Goal: Task Accomplishment & Management: Manage account settings

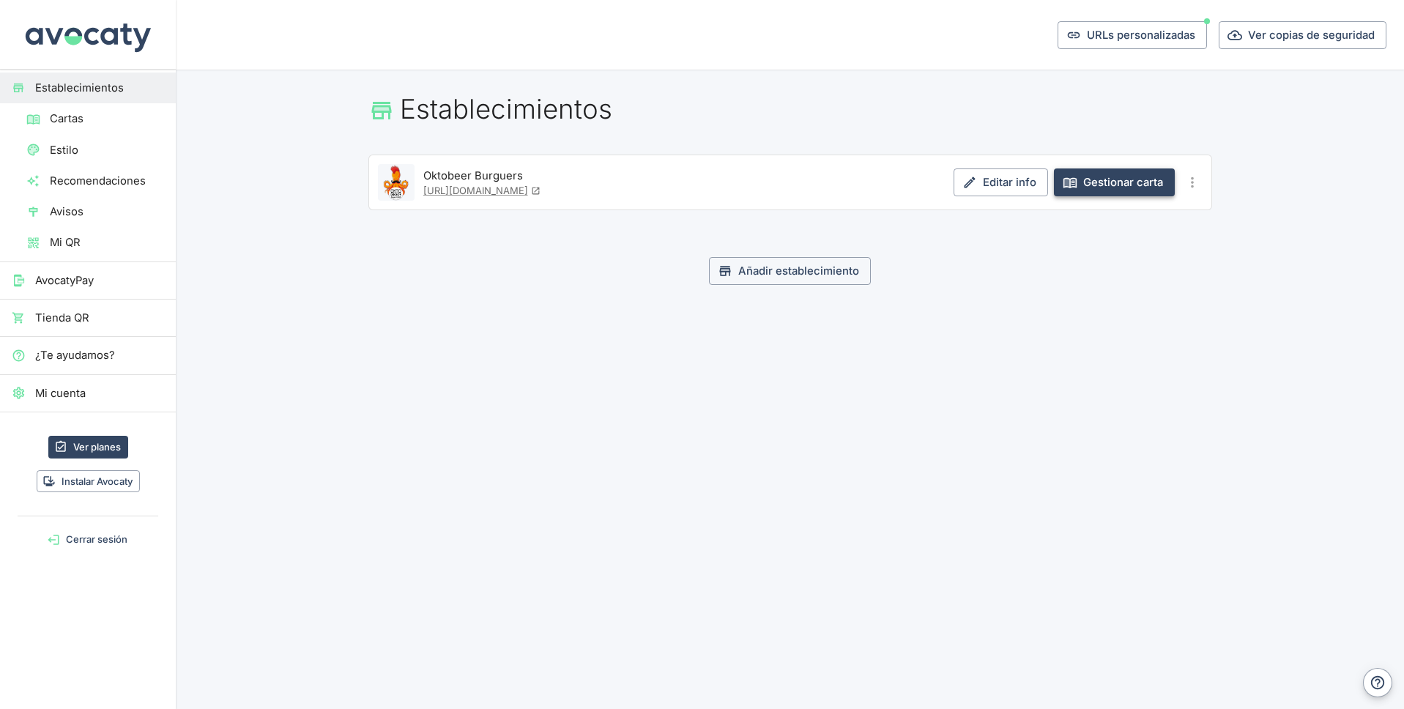
click at [1095, 179] on link "Gestionar carta" at bounding box center [1114, 182] width 121 height 28
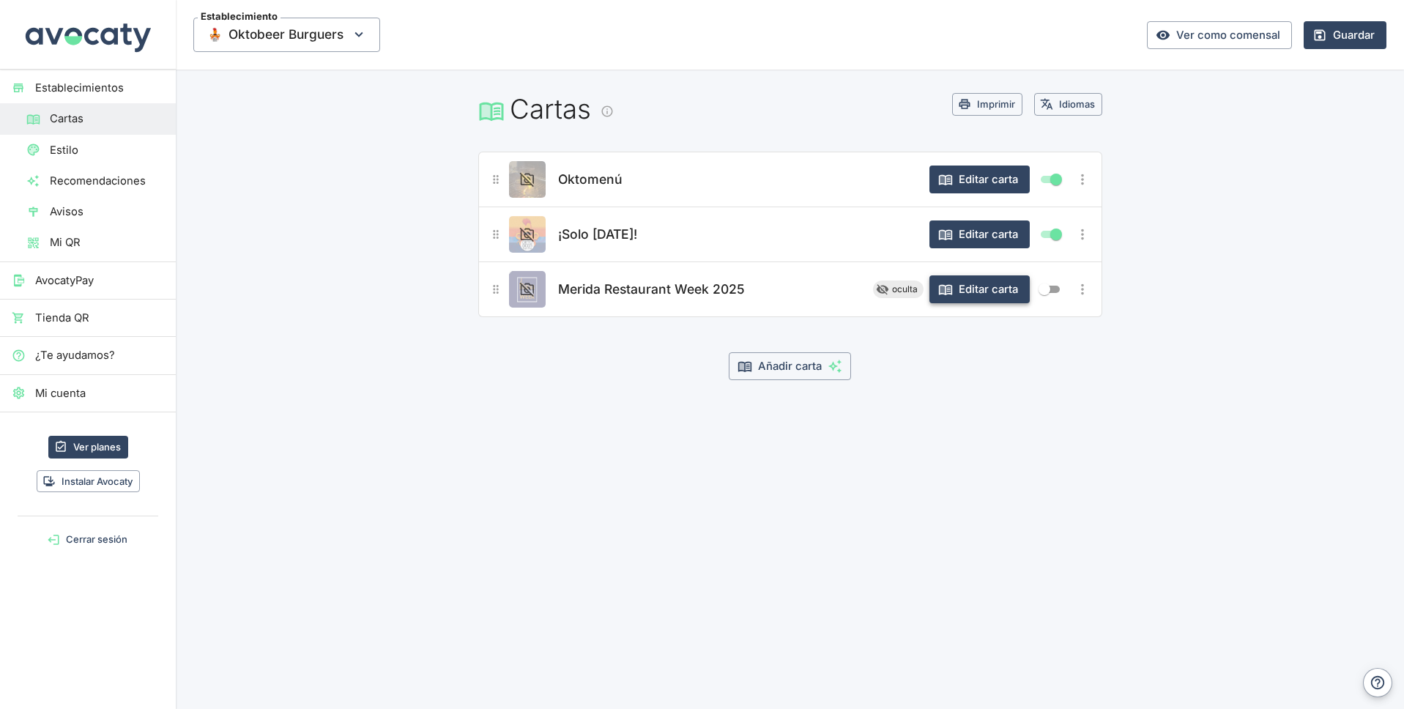
click at [972, 291] on button "Editar carta" at bounding box center [979, 289] width 100 height 28
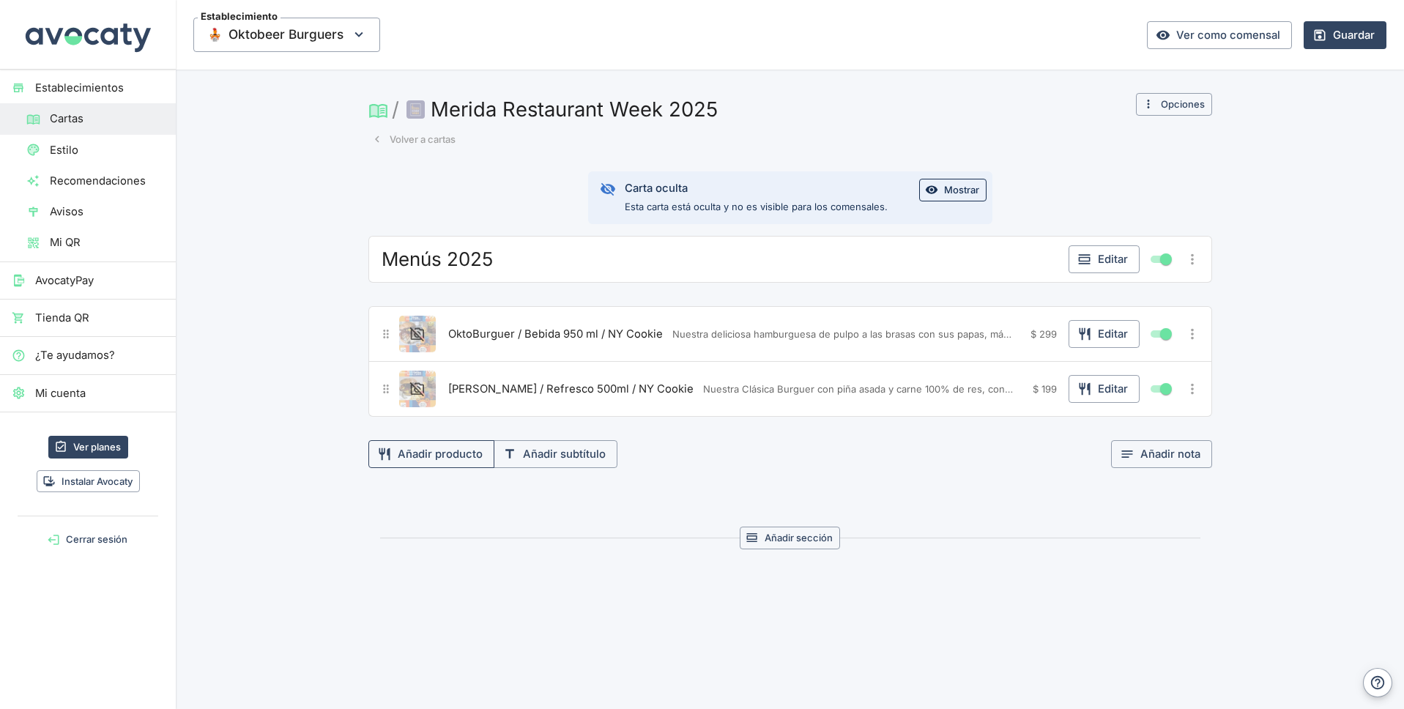
click at [424, 454] on button "Añadir producto" at bounding box center [431, 454] width 126 height 28
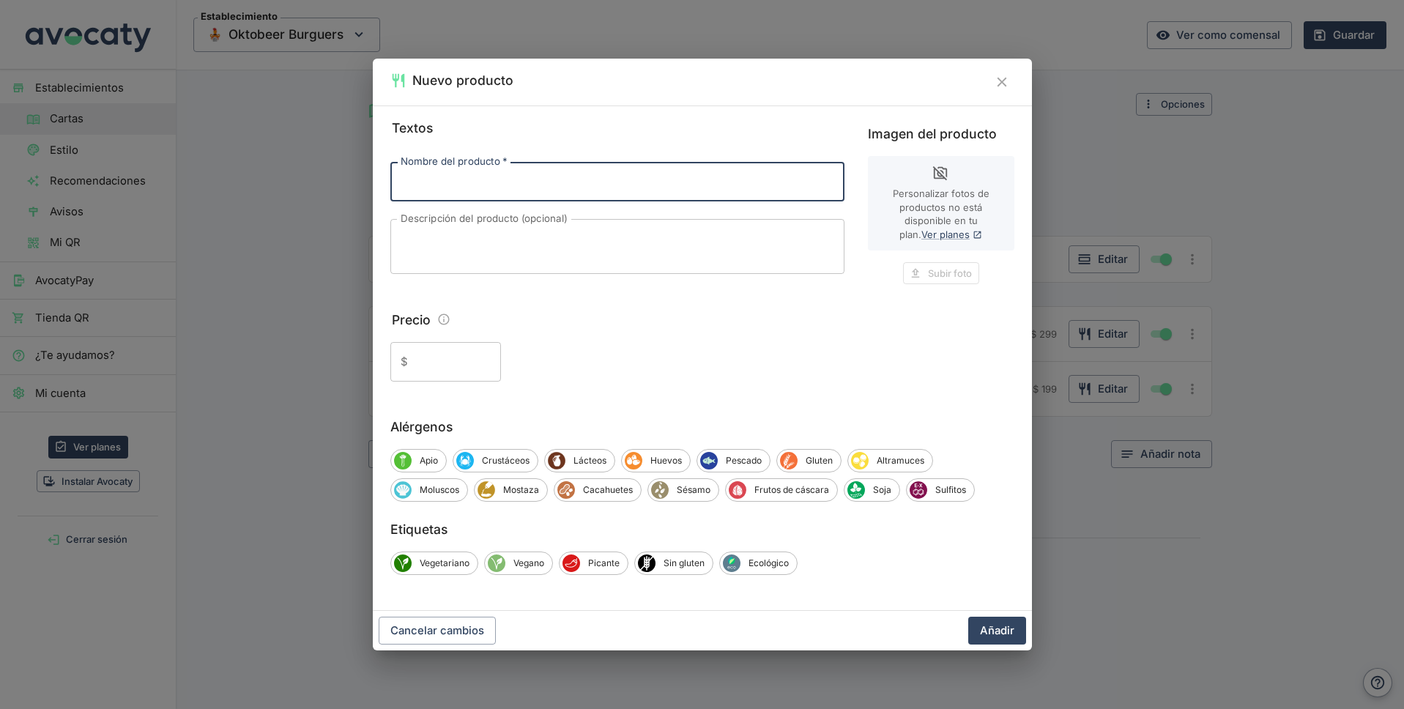
click at [1001, 83] on icon "Cerrar" at bounding box center [1002, 82] width 10 height 10
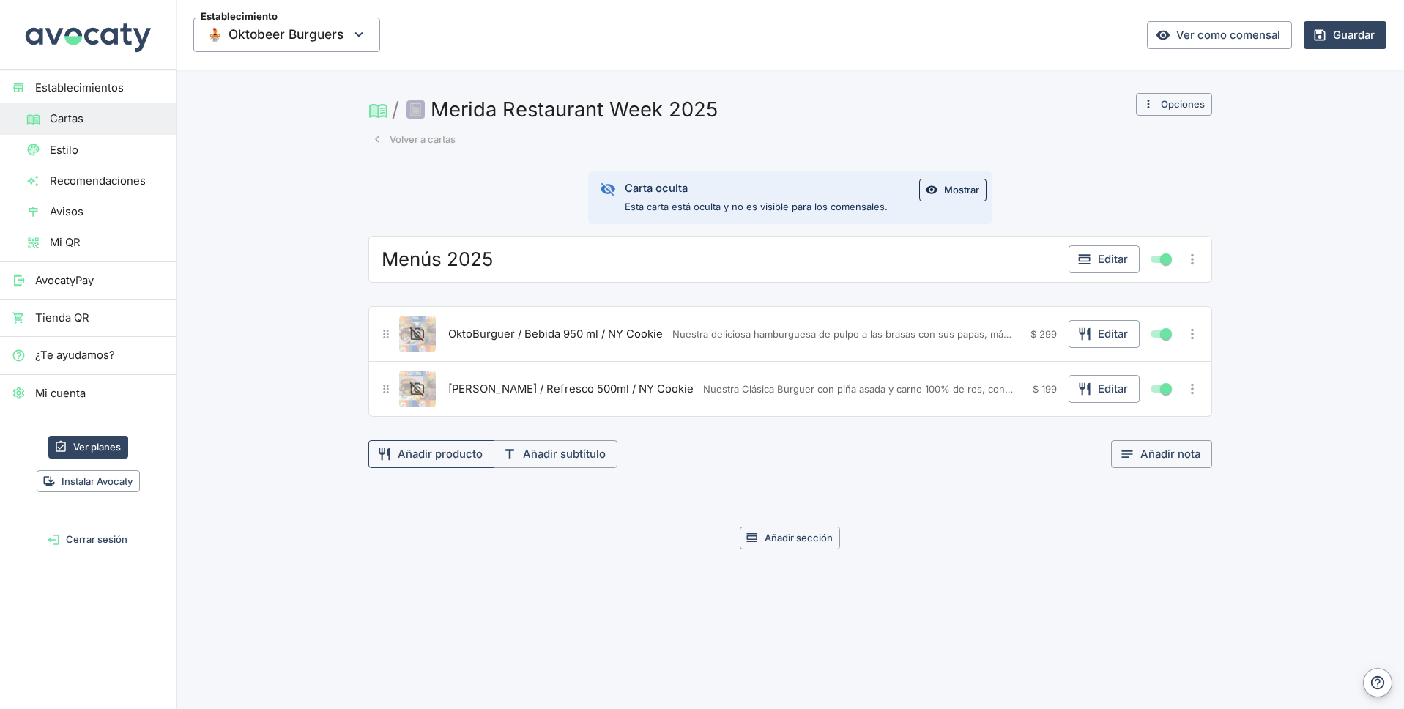
click at [445, 458] on button "Añadir producto" at bounding box center [431, 454] width 126 height 28
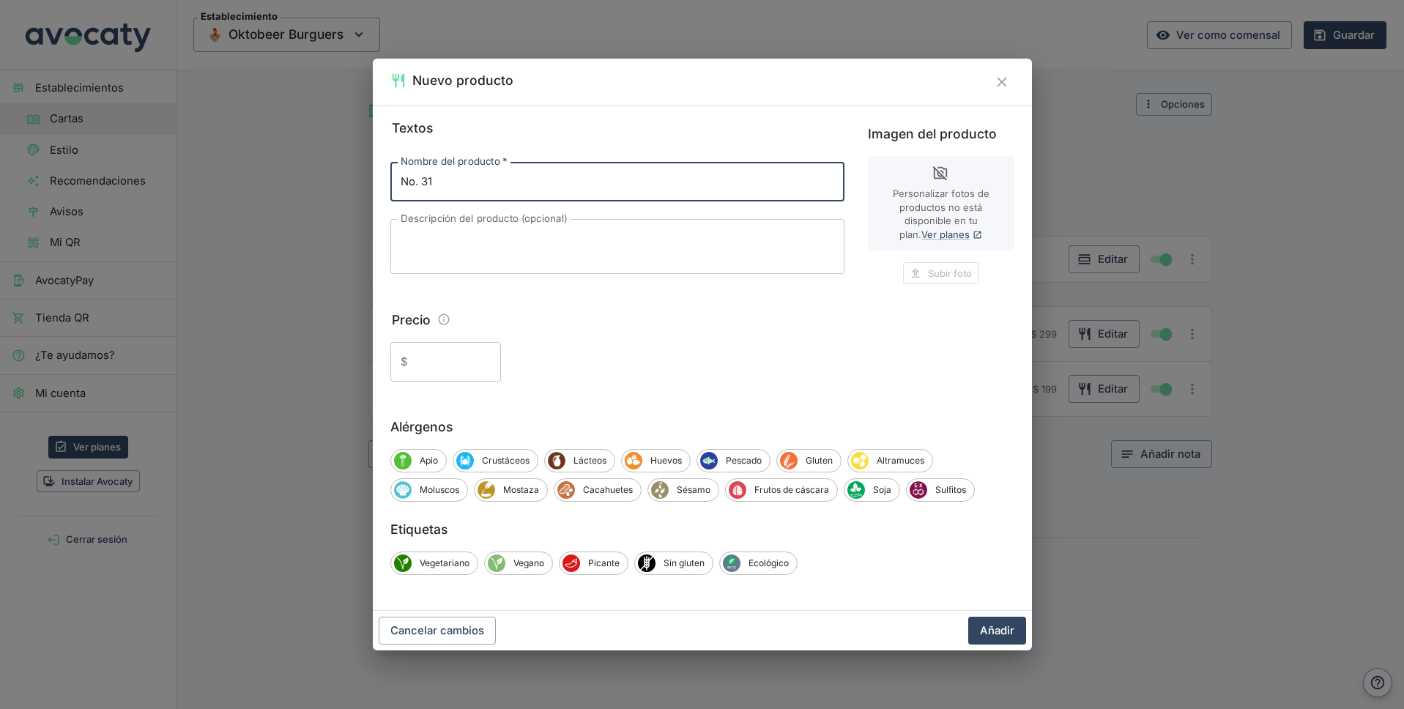
type input "No. 31"
click at [1006, 82] on icon "Cerrar" at bounding box center [1002, 82] width 16 height 16
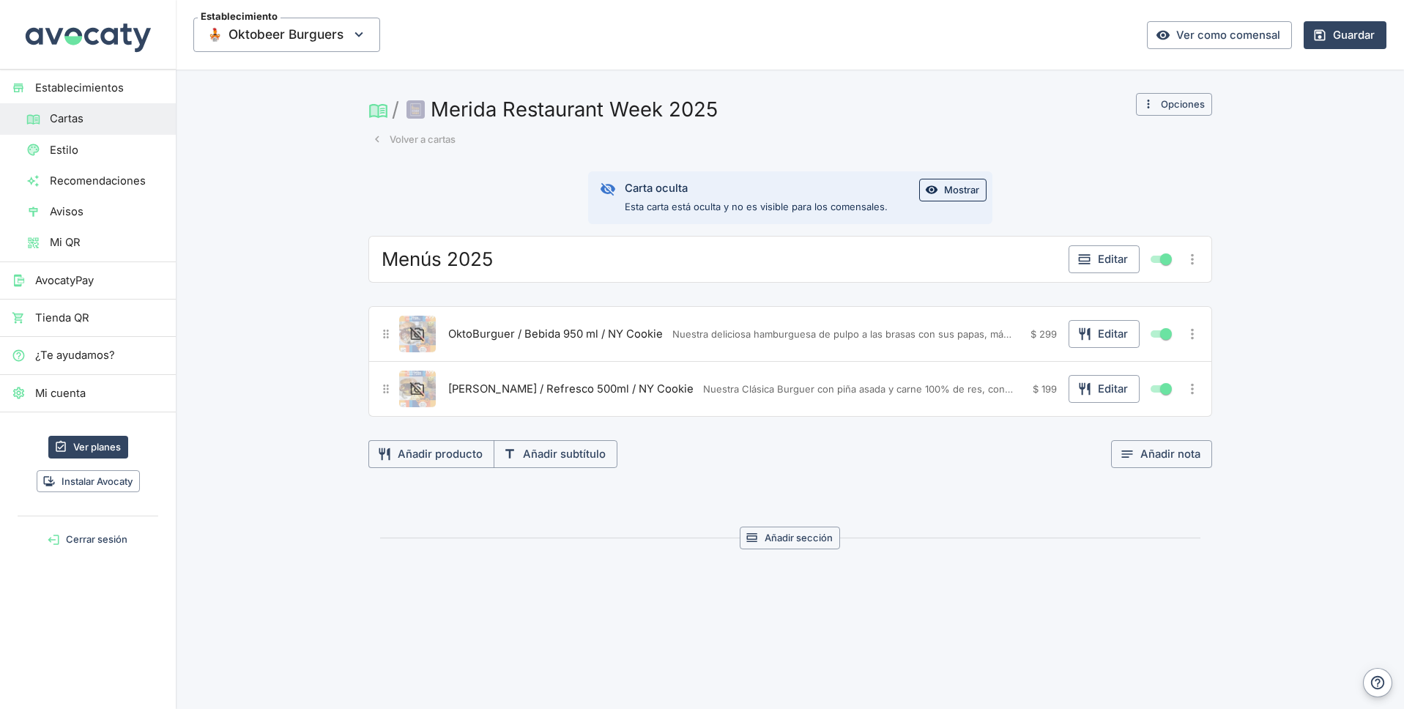
click at [524, 387] on span "Autum / Refresco 500ml / NY Cookie" at bounding box center [570, 389] width 245 height 16
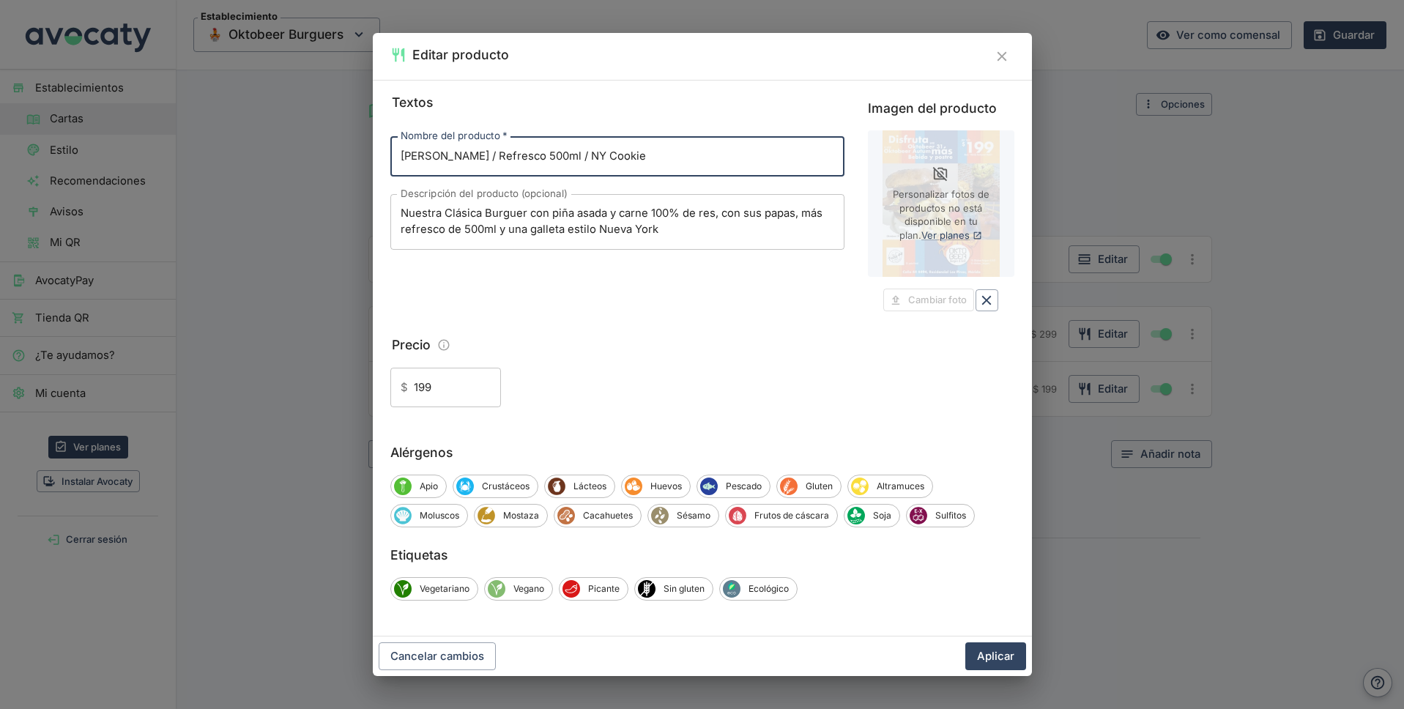
click at [623, 165] on input "Autum / Refresco 500ml / NY Cookie" at bounding box center [617, 156] width 454 height 40
click at [991, 655] on button "Aplicar" at bounding box center [995, 656] width 61 height 28
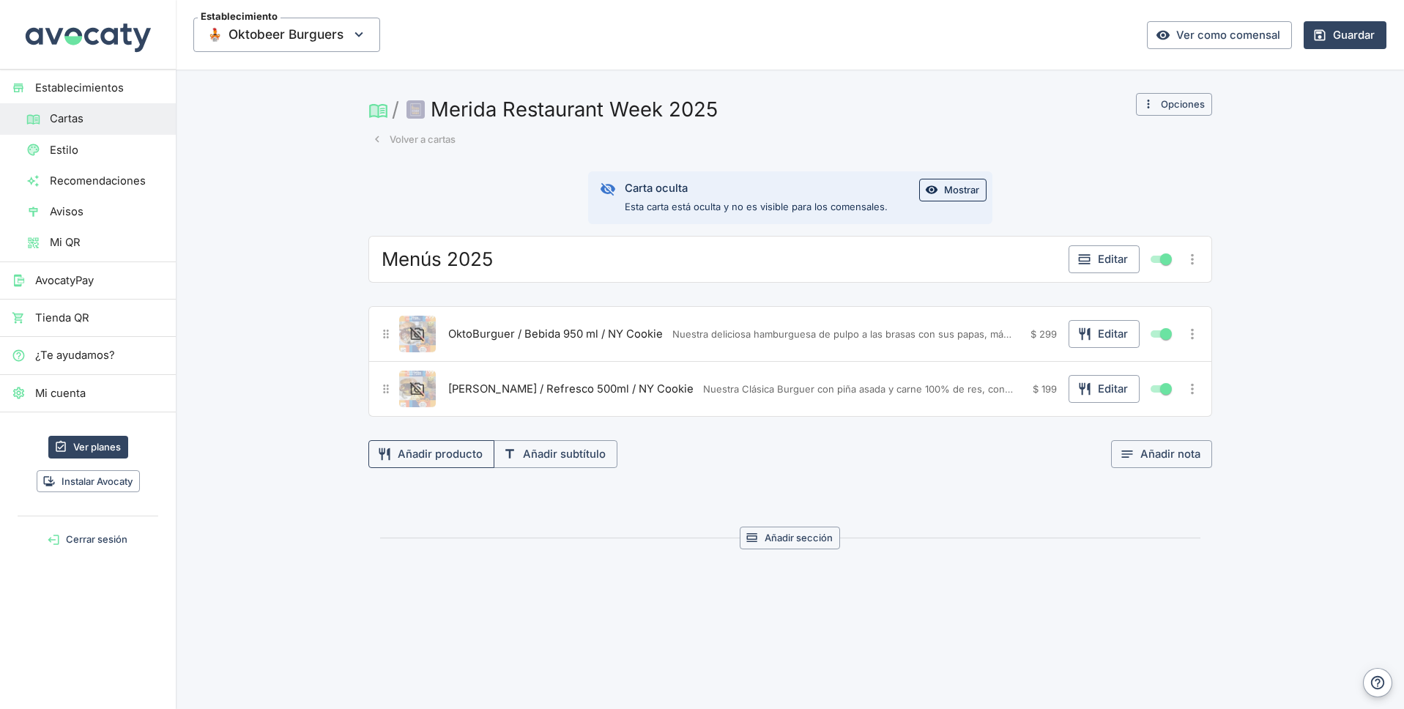
click at [444, 455] on button "Añadir producto" at bounding box center [431, 454] width 126 height 28
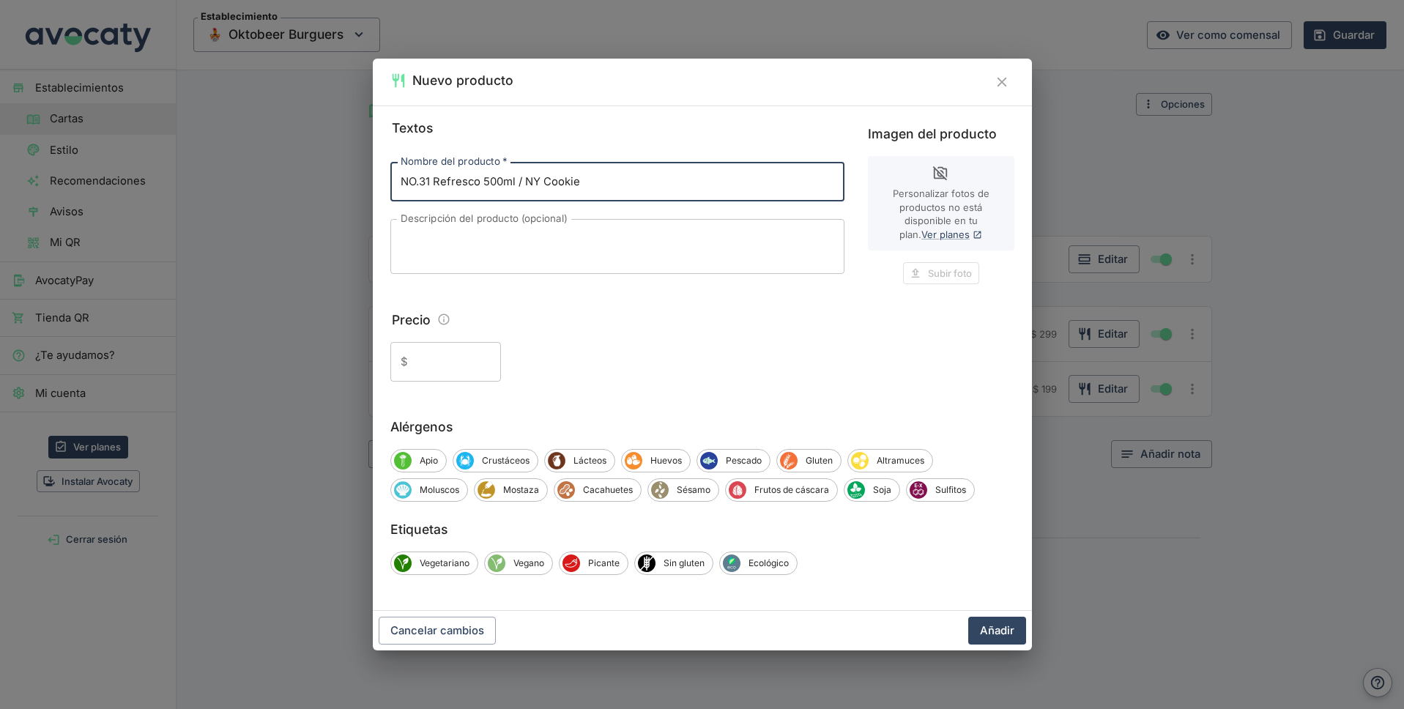
type input "NO.31 Refresco 500ml / NY Cookie"
click at [446, 246] on textarea "Descripción del producto (opcional)" at bounding box center [617, 246] width 433 height 31
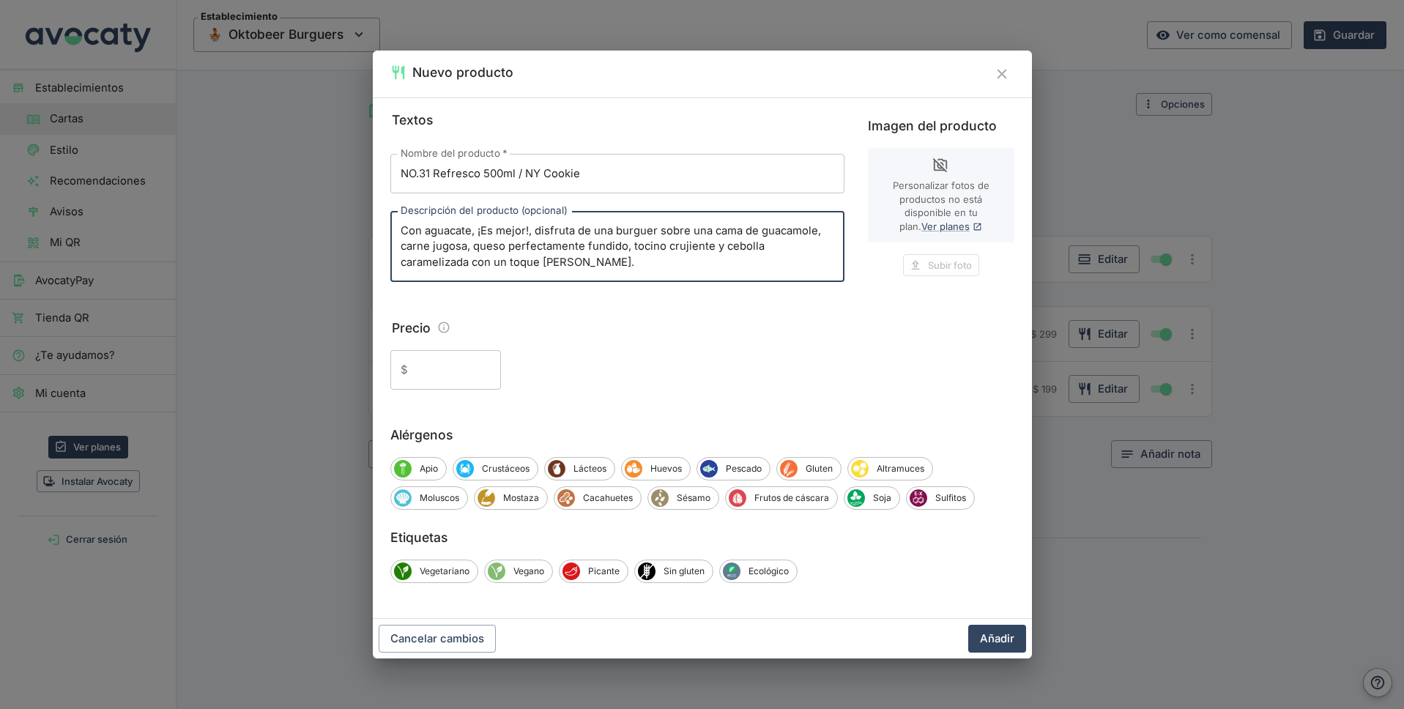
type textarea "Con aguacate, ¡Es mejor!, disfruta de una burguer sobre una cama de guacamole, …"
click at [439, 369] on input "Precio" at bounding box center [457, 370] width 87 height 40
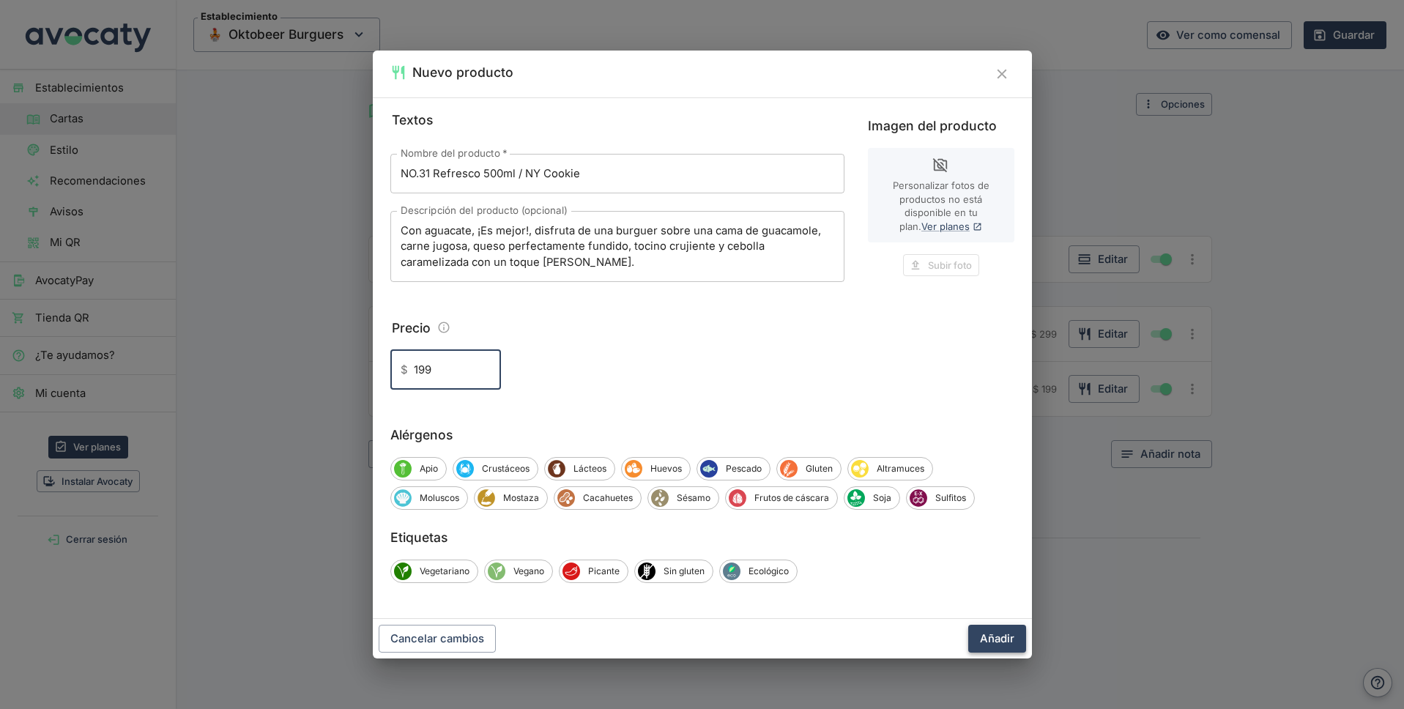
type input "199"
click at [992, 638] on button "Añadir" at bounding box center [997, 639] width 58 height 28
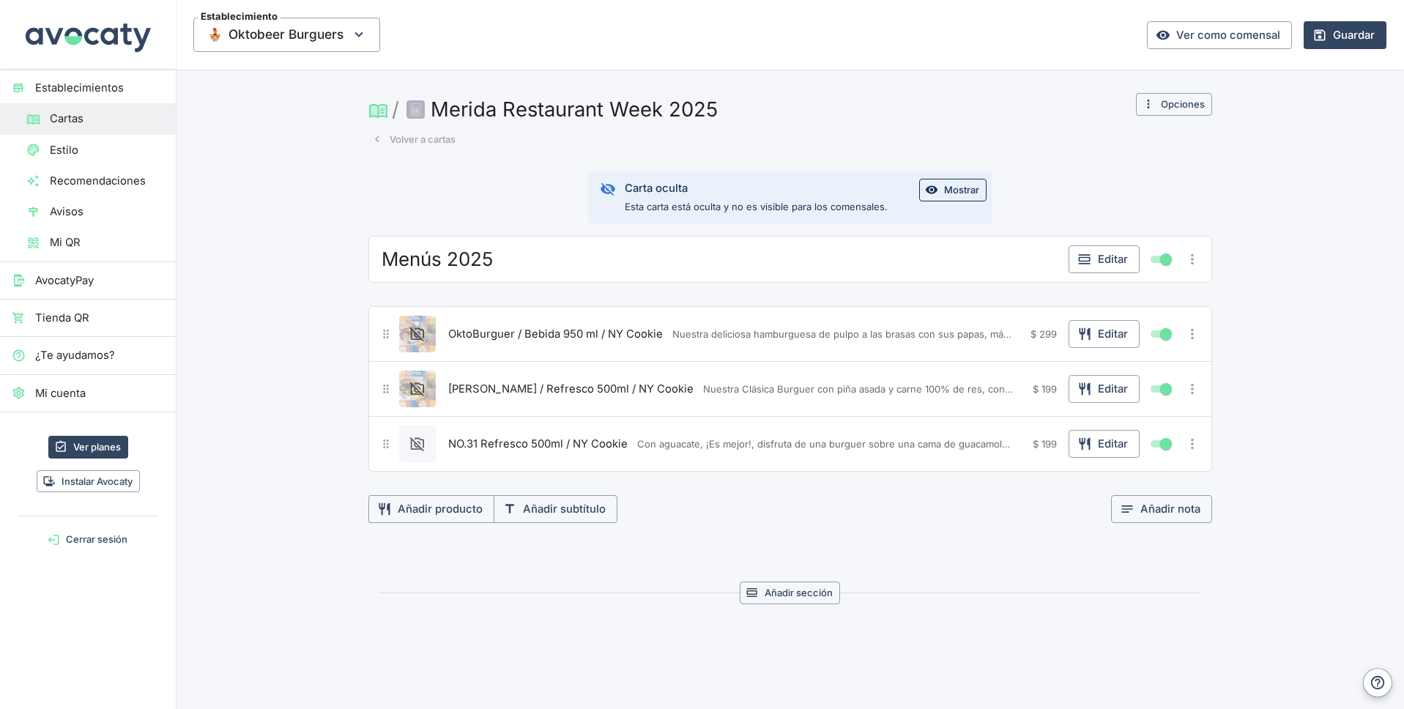
click at [414, 439] on icon "Editar producto" at bounding box center [417, 444] width 15 height 15
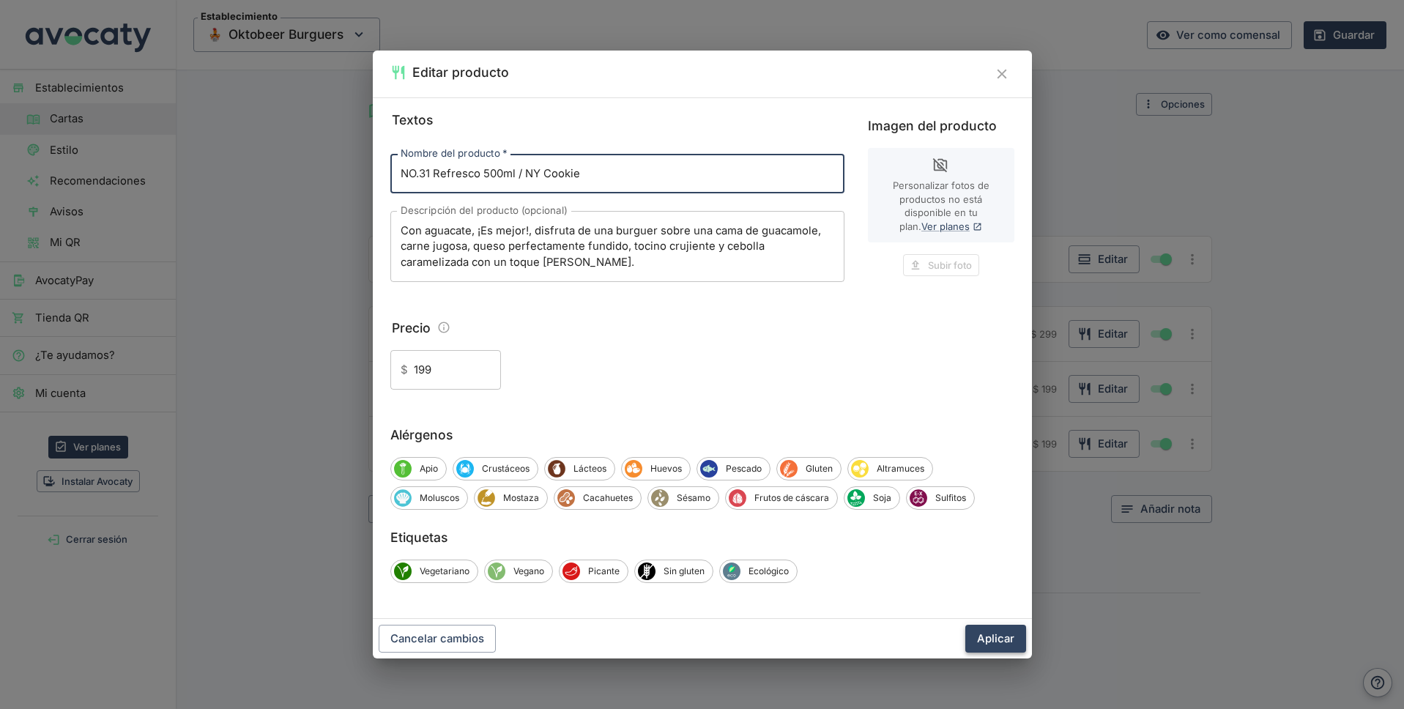
click at [983, 636] on button "Aplicar" at bounding box center [995, 639] width 61 height 28
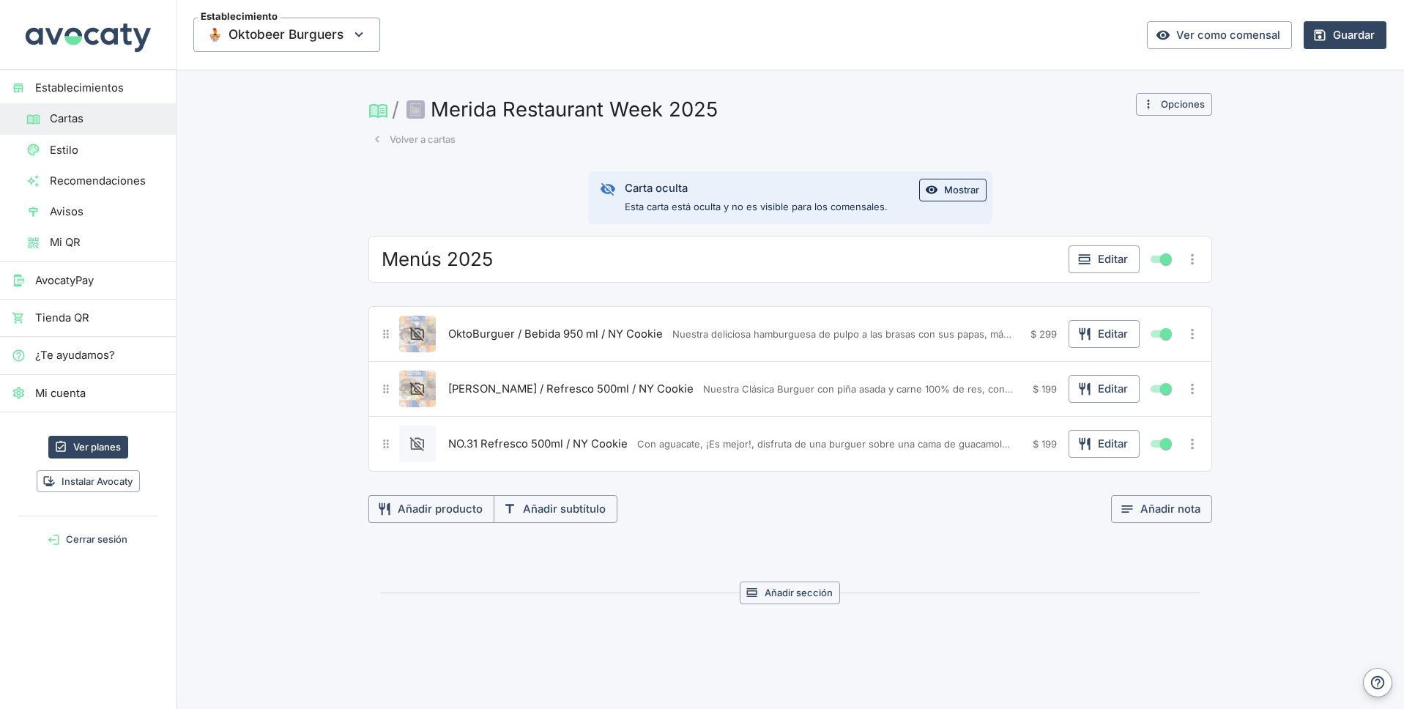
click at [943, 190] on button "Mostrar" at bounding box center [952, 190] width 67 height 23
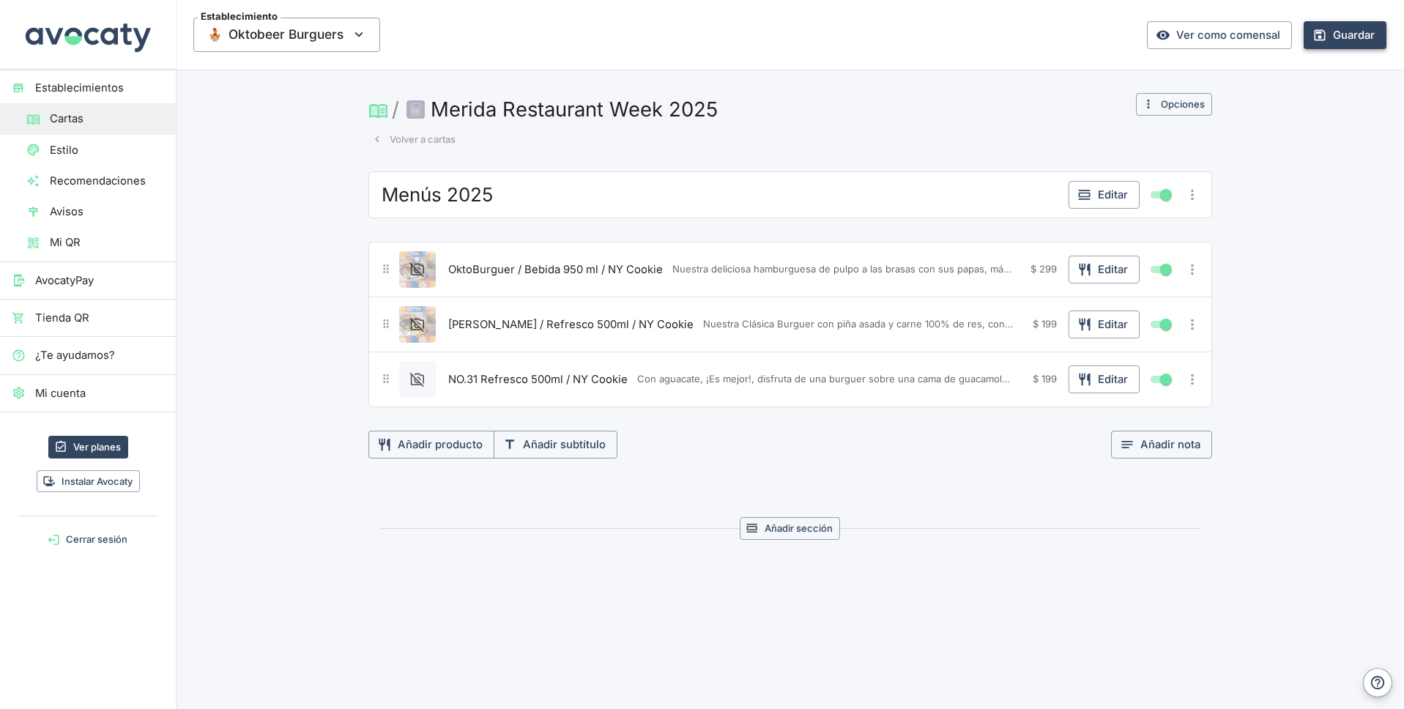
click at [1353, 32] on button "Guardar" at bounding box center [1344, 35] width 83 height 28
click at [1085, 263] on icon "button" at bounding box center [1084, 269] width 15 height 15
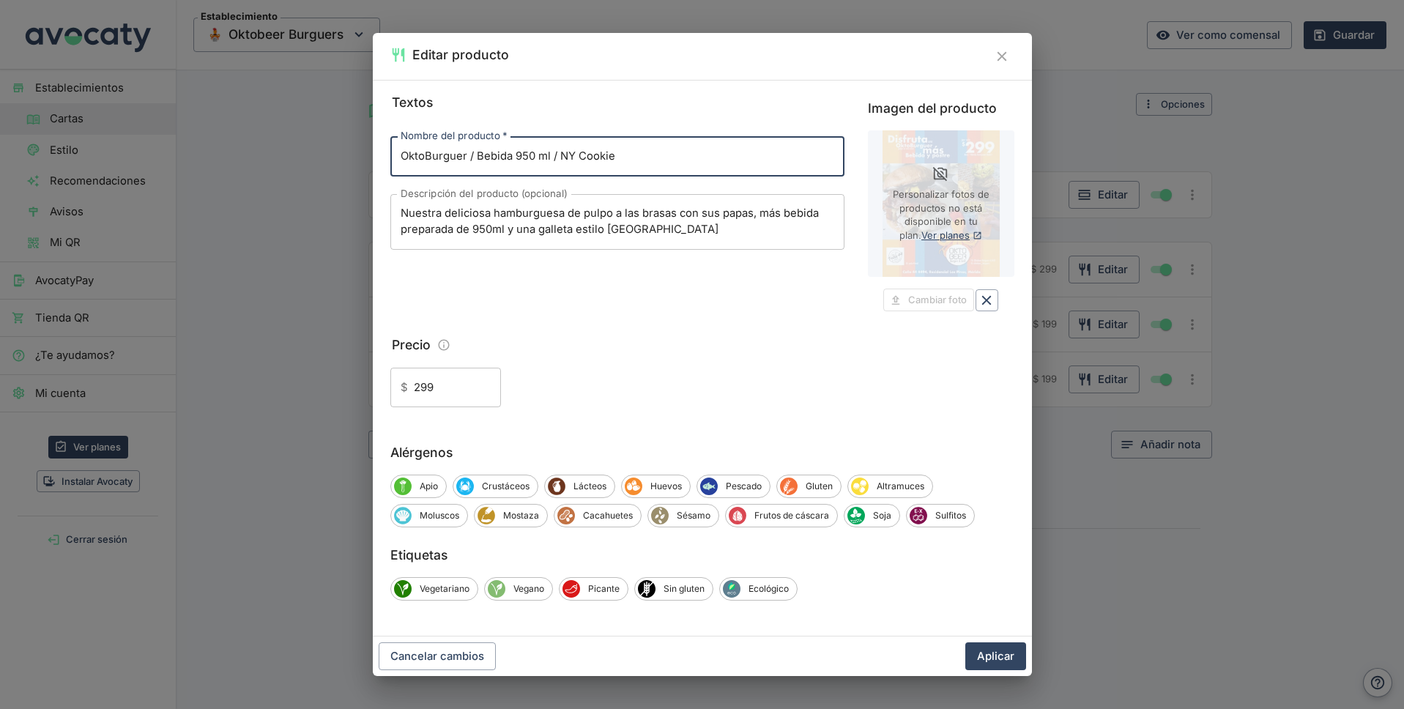
click at [942, 236] on link "Ver planes" at bounding box center [951, 235] width 61 height 12
click at [1002, 60] on icon "Cerrar" at bounding box center [1002, 56] width 16 height 16
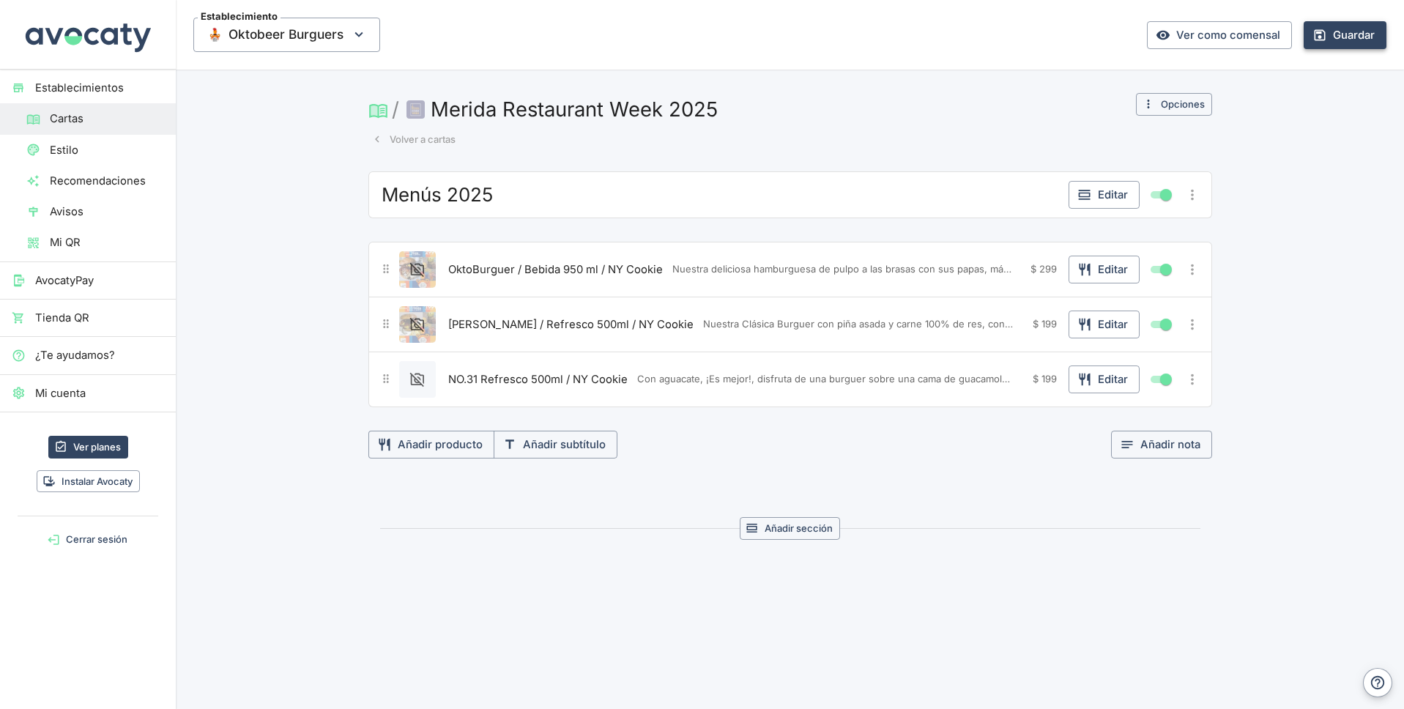
click at [1365, 40] on button "Guardar" at bounding box center [1344, 35] width 83 height 28
click at [406, 140] on button "Volver a cartas" at bounding box center [413, 139] width 91 height 23
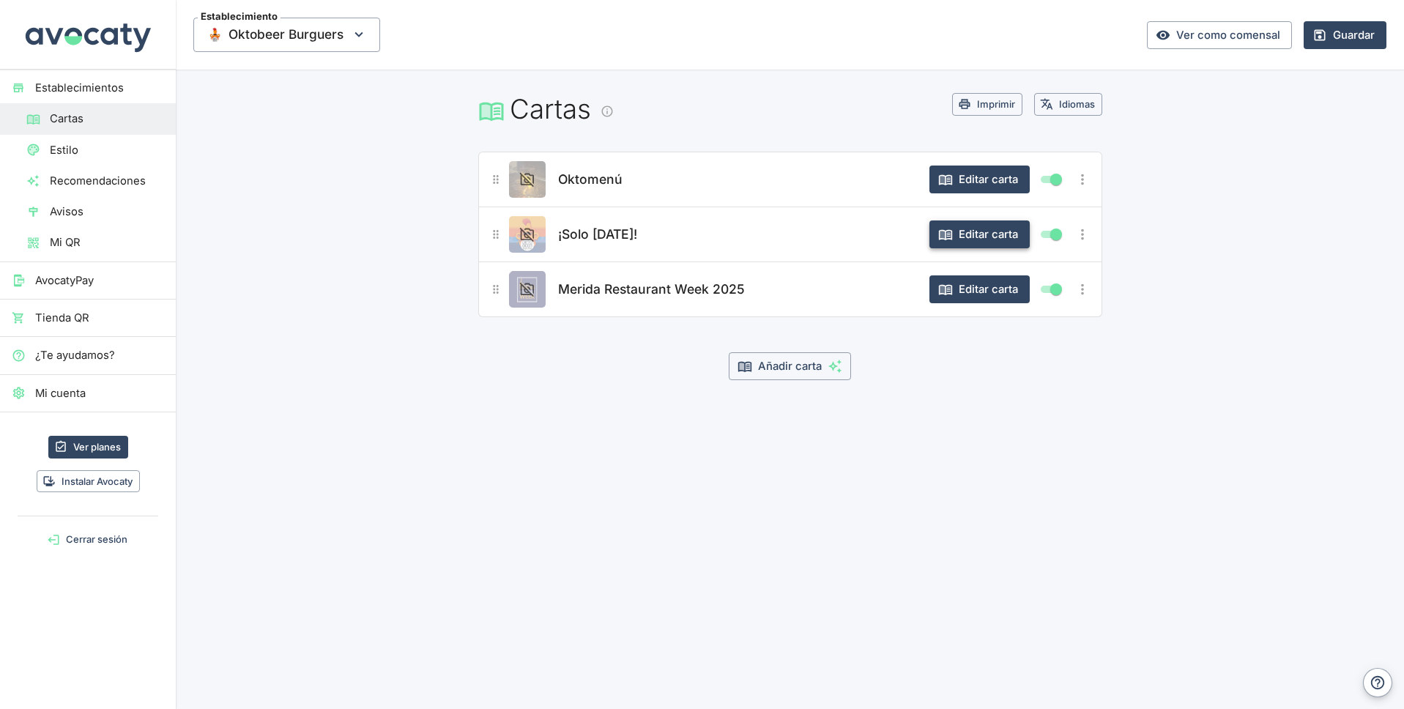
click at [972, 236] on button "Editar carta" at bounding box center [979, 234] width 100 height 28
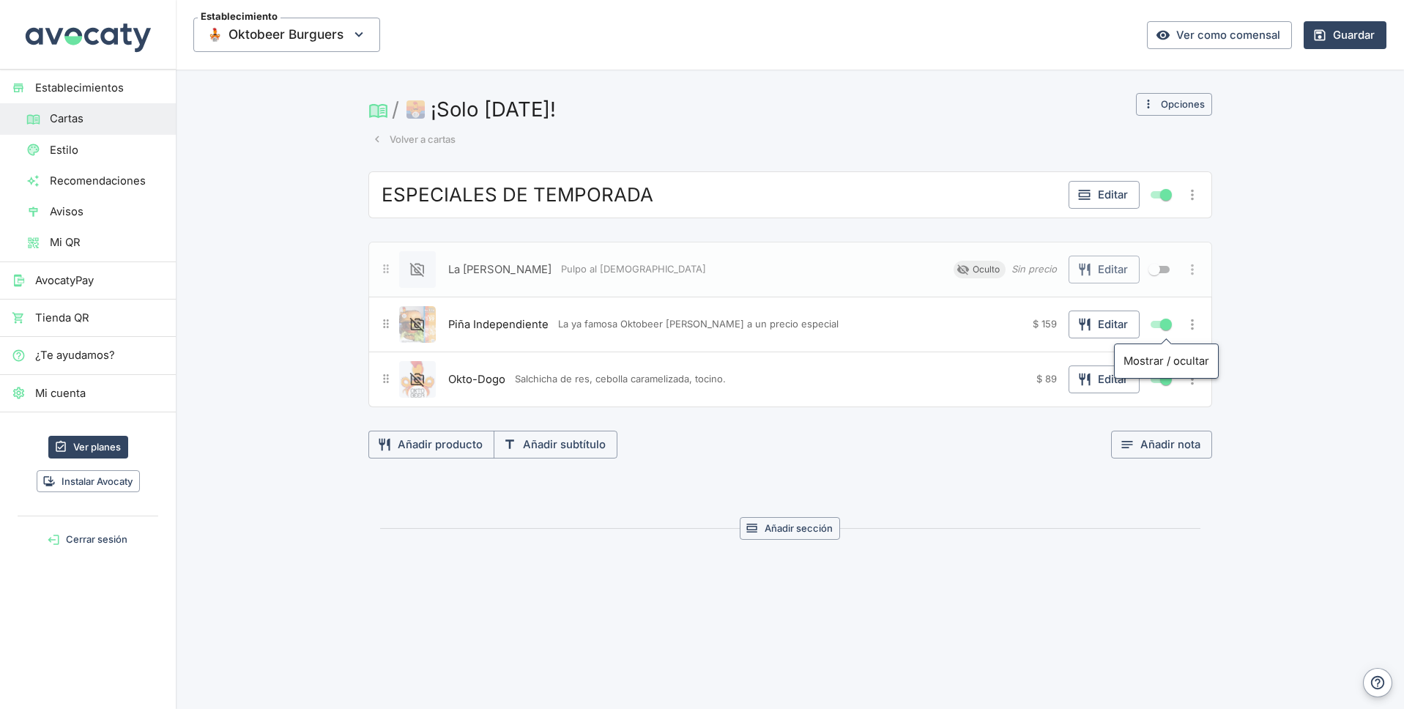
click at [1166, 325] on input "Mostrar/ocultar elemento" at bounding box center [1165, 325] width 53 height 18
checkbox input "false"
click at [1168, 380] on input "Mostrar/ocultar elemento" at bounding box center [1165, 379] width 53 height 18
checkbox input "false"
click at [1342, 34] on button "Guardar" at bounding box center [1344, 35] width 83 height 28
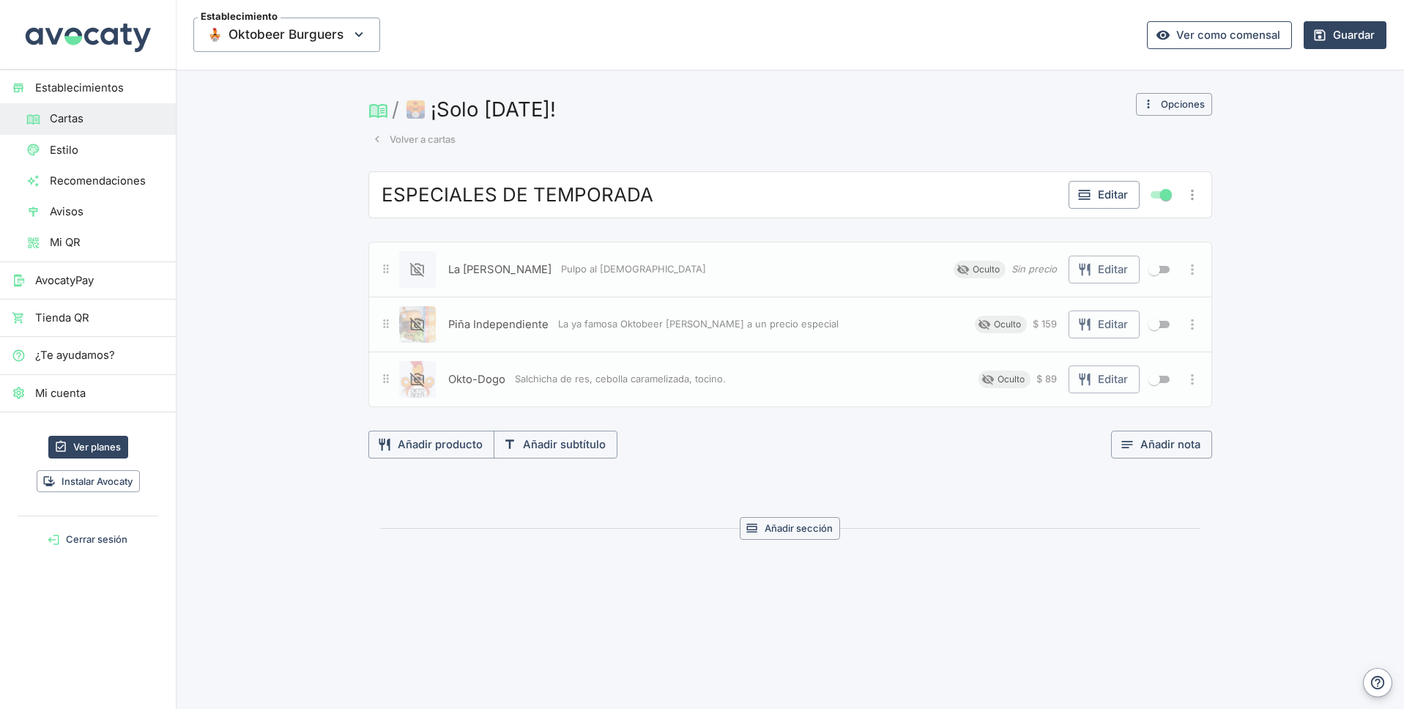
click at [1208, 35] on link "Ver como comensal" at bounding box center [1219, 35] width 145 height 28
click at [376, 138] on icon "button" at bounding box center [376, 139] width 13 height 13
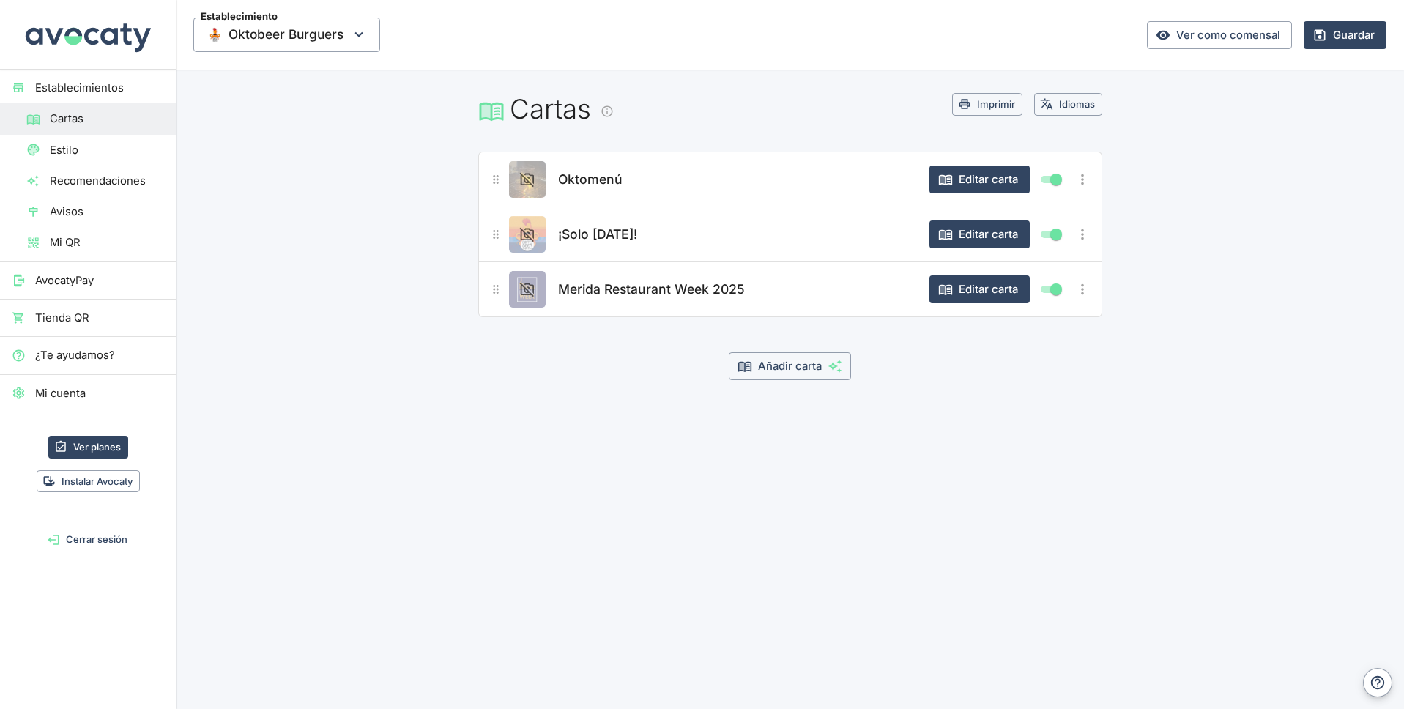
drag, startPoint x: 499, startPoint y: 297, endPoint x: 493, endPoint y: 251, distance: 45.7
click at [493, 249] on div "Oktomenú Editar carta ¡Solo Hoy! Editar carta Merida Restaurant Week 2025 Edita…" at bounding box center [790, 234] width 624 height 165
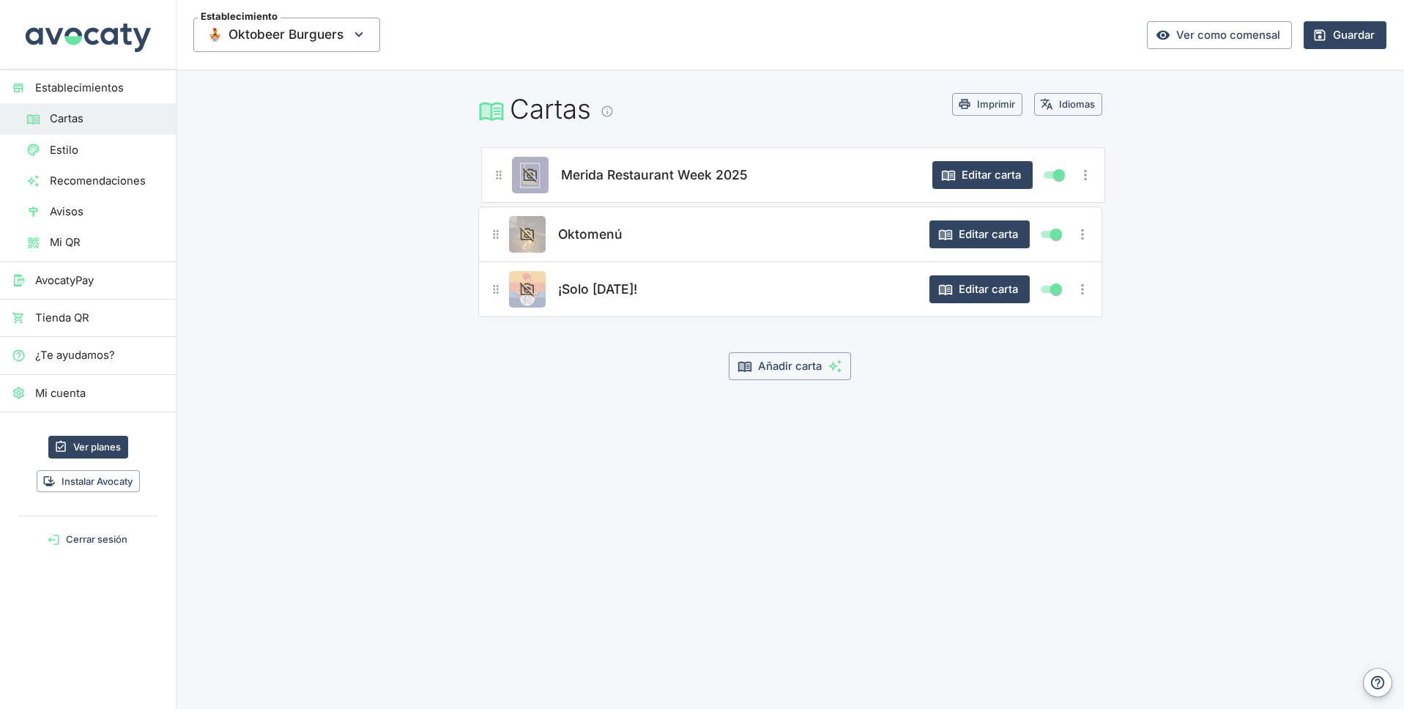
drag, startPoint x: 502, startPoint y: 293, endPoint x: 504, endPoint y: 172, distance: 120.8
click at [504, 174] on div "Oktomenú Editar carta ¡Solo Hoy! Editar carta Merida Restaurant Week 2025 Edita…" at bounding box center [790, 234] width 624 height 165
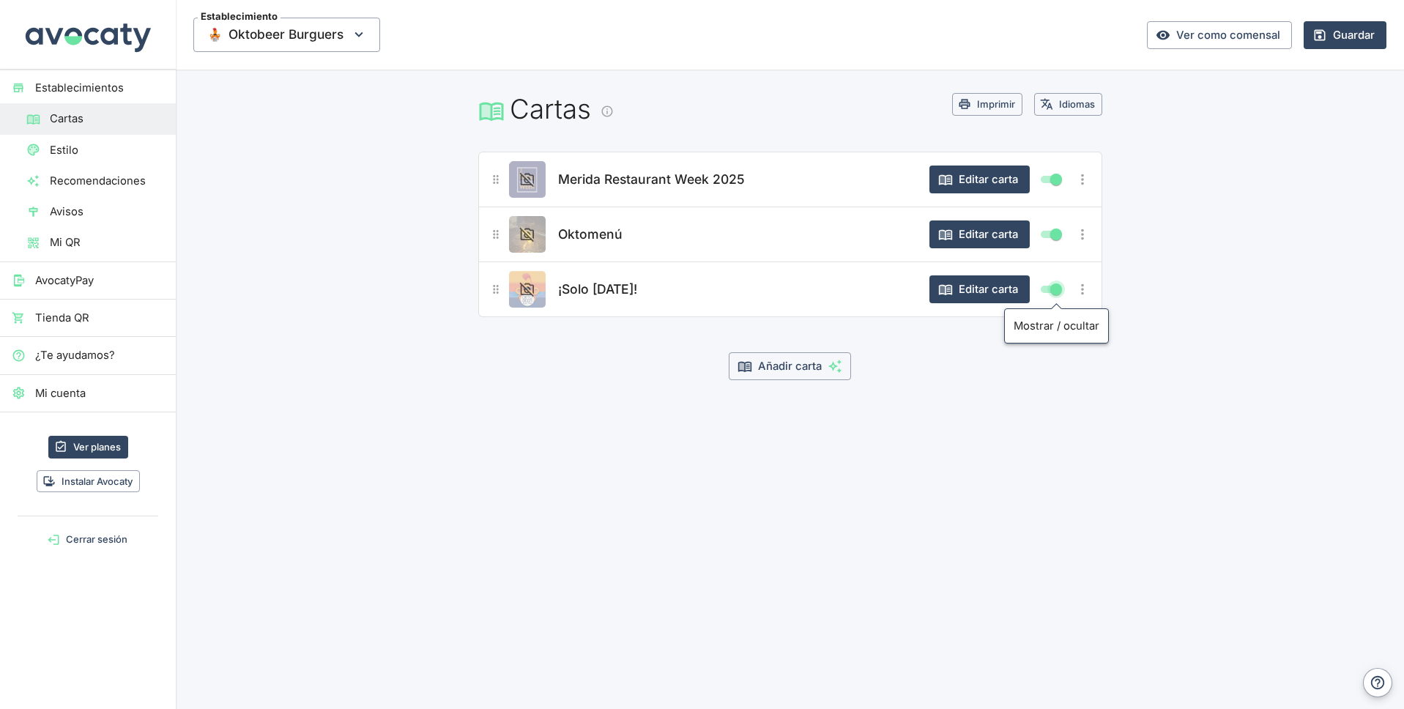
click at [1058, 287] on input "Mostrar/ocultar elemento" at bounding box center [1055, 289] width 53 height 18
checkbox input "false"
click at [1339, 37] on button "Guardar" at bounding box center [1344, 35] width 83 height 28
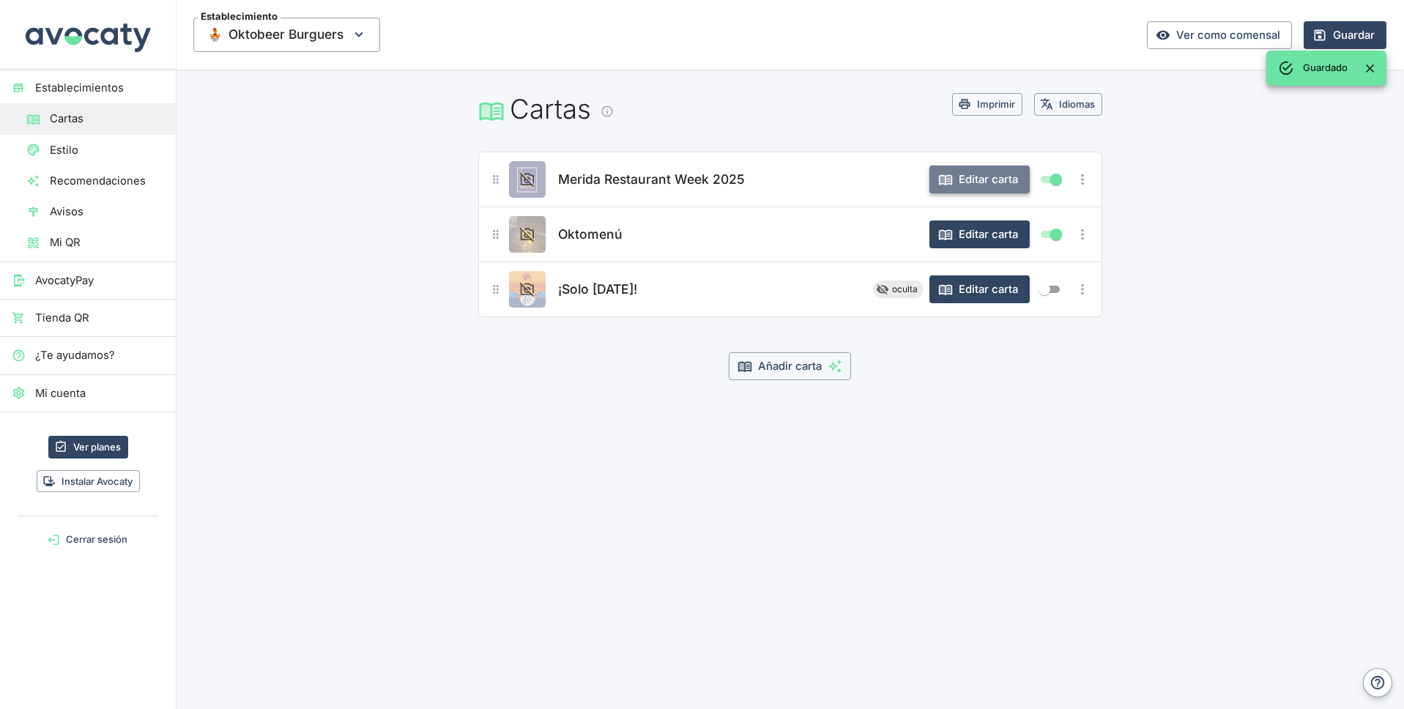
click at [963, 179] on button "Editar carta" at bounding box center [979, 179] width 100 height 28
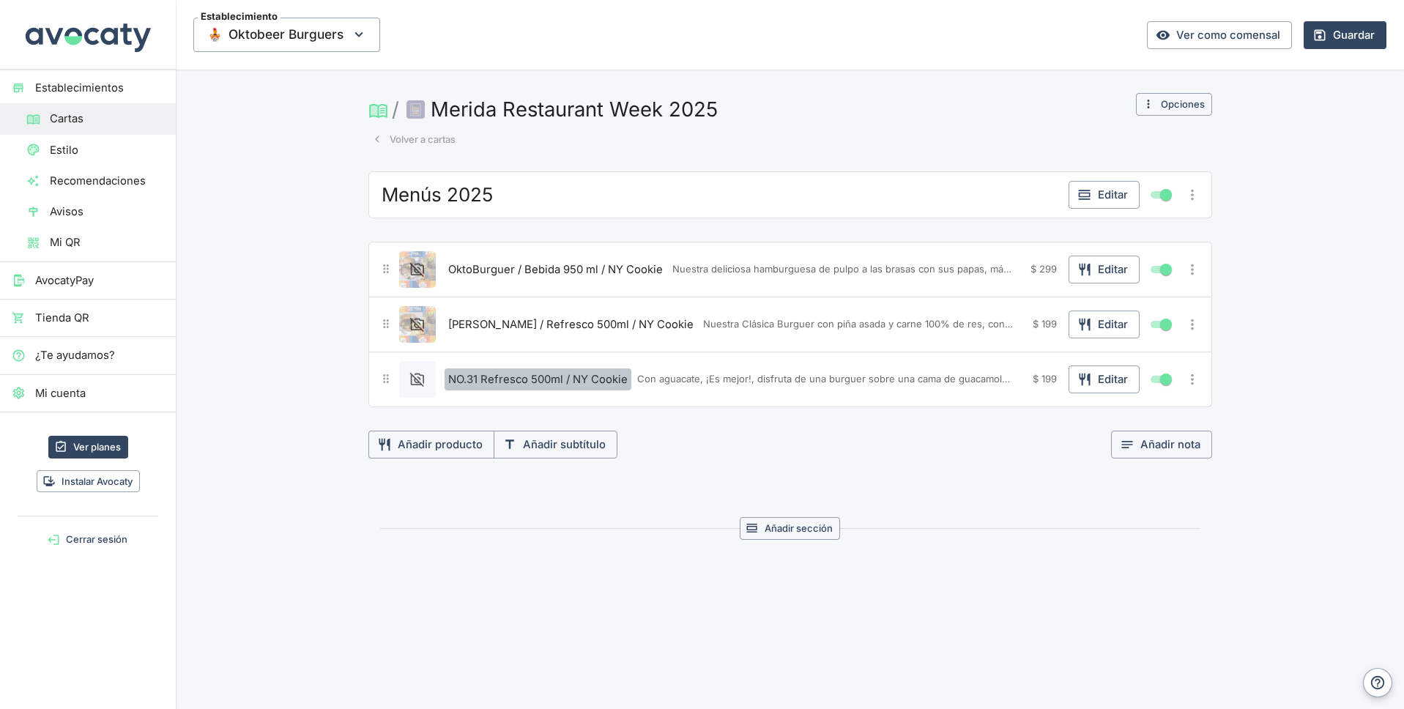
click at [551, 381] on span "NO.31 Refresco 500ml / NY Cookie" at bounding box center [537, 379] width 179 height 16
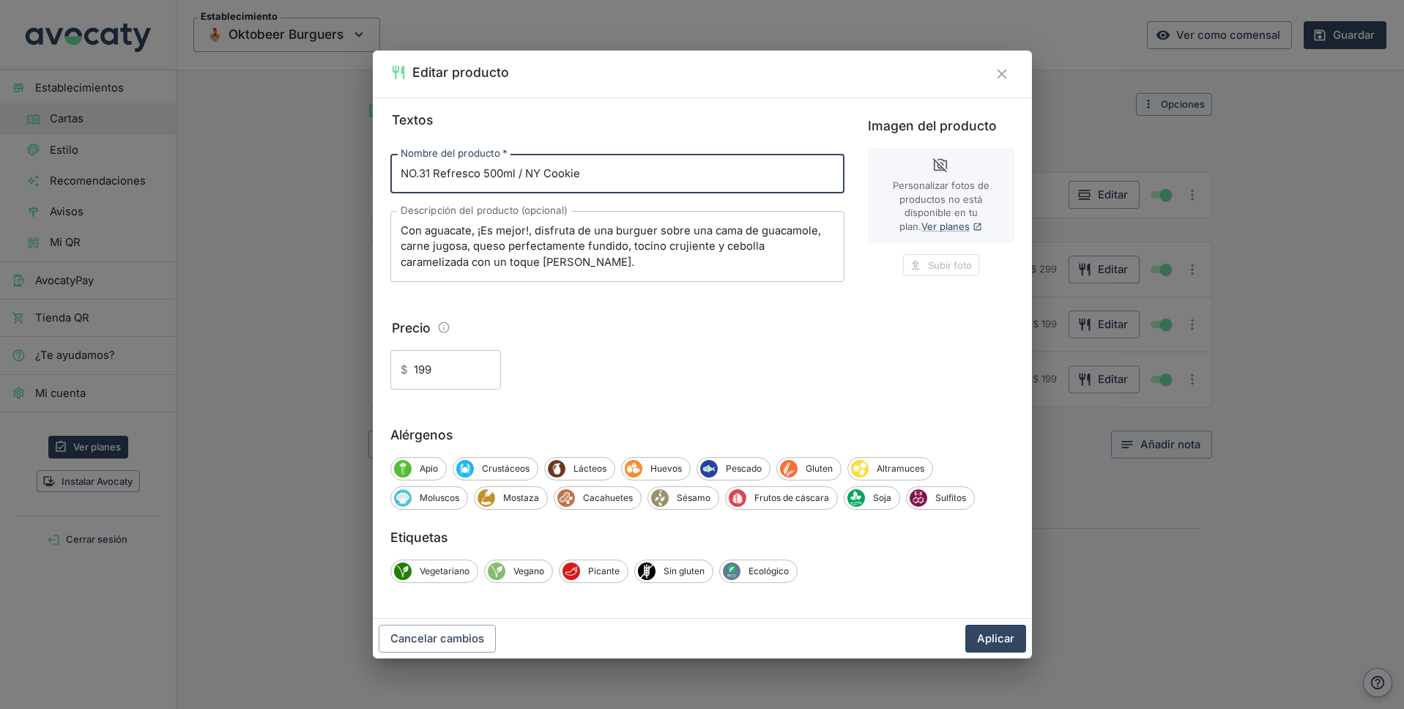
click at [413, 172] on input "NO.31 Refresco 500ml / NY Cookie" at bounding box center [617, 174] width 454 height 40
type input "No.31 Refresco 500ml / NY Cookie"
click at [991, 639] on button "Aplicar" at bounding box center [995, 639] width 61 height 28
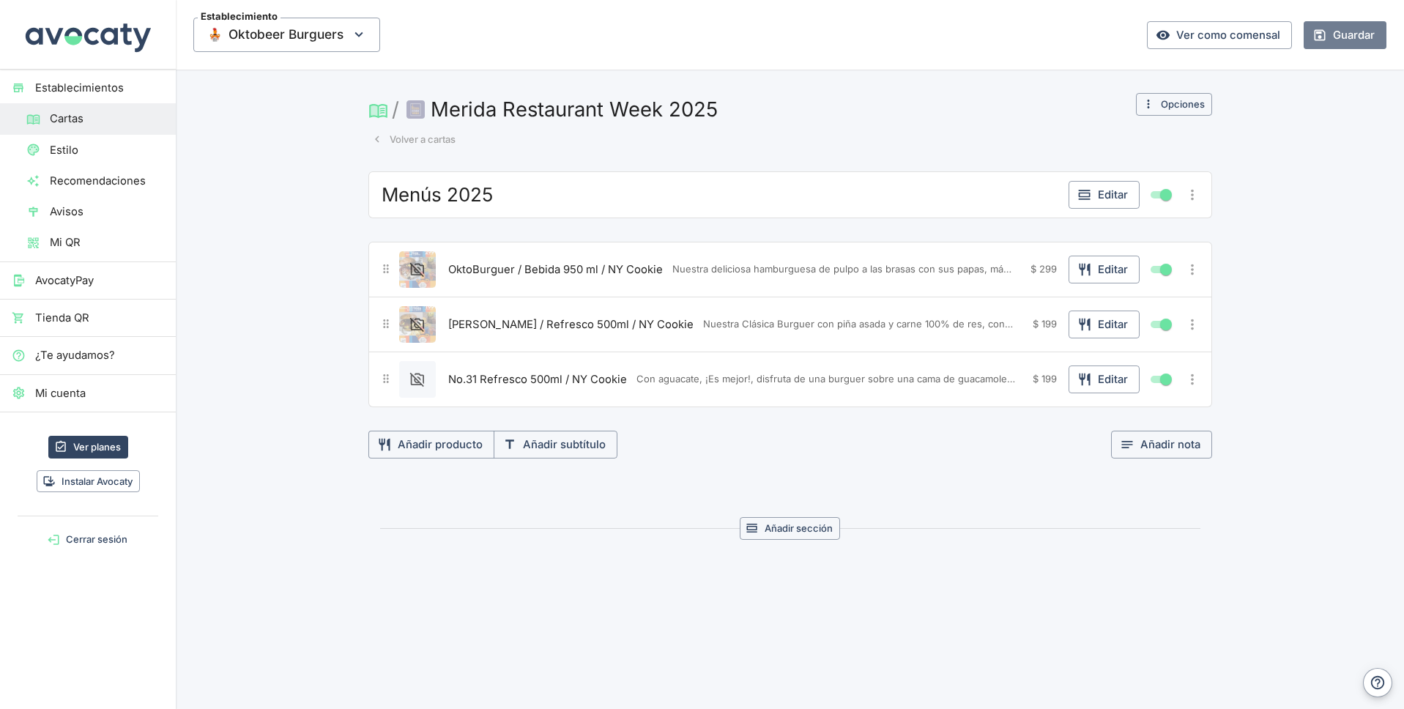
click at [1346, 40] on button "Guardar" at bounding box center [1344, 35] width 83 height 28
click at [1344, 42] on button "Guardar" at bounding box center [1344, 35] width 83 height 28
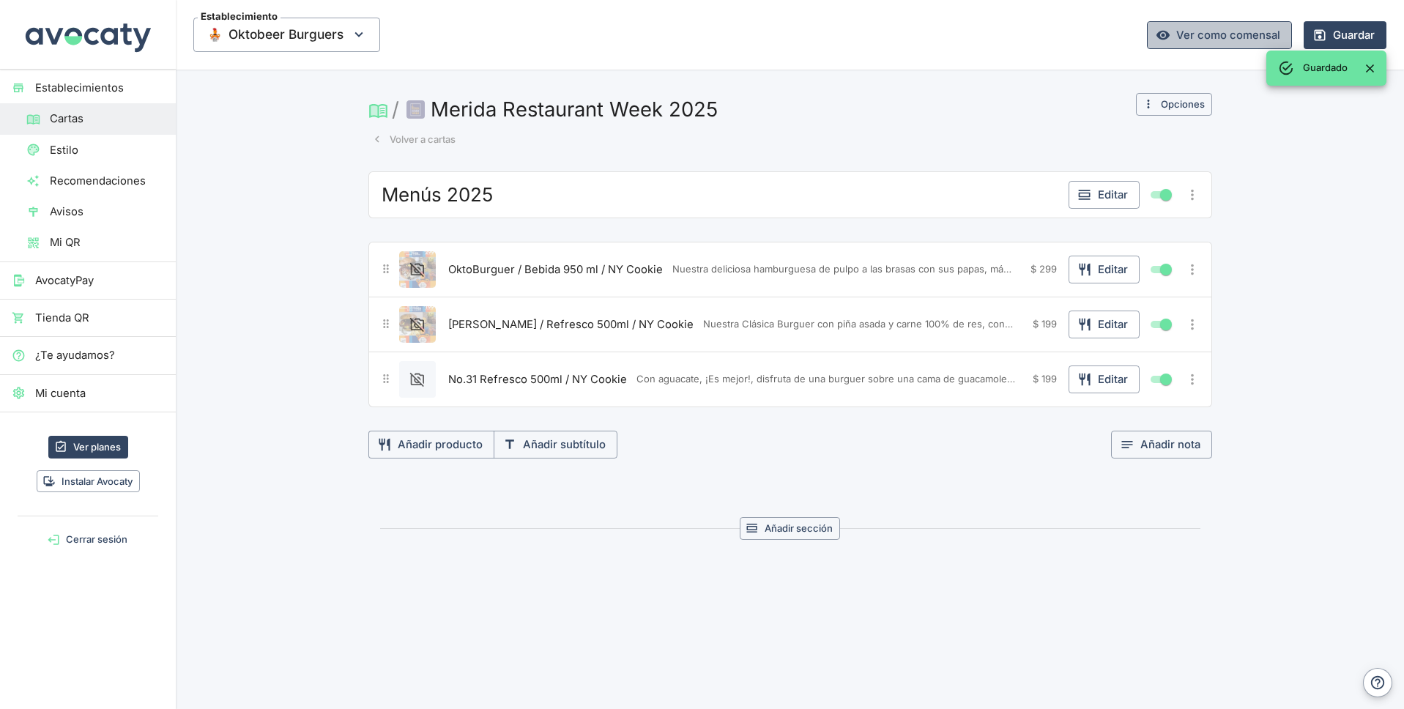
click at [1237, 42] on link "Ver como comensal" at bounding box center [1219, 35] width 145 height 28
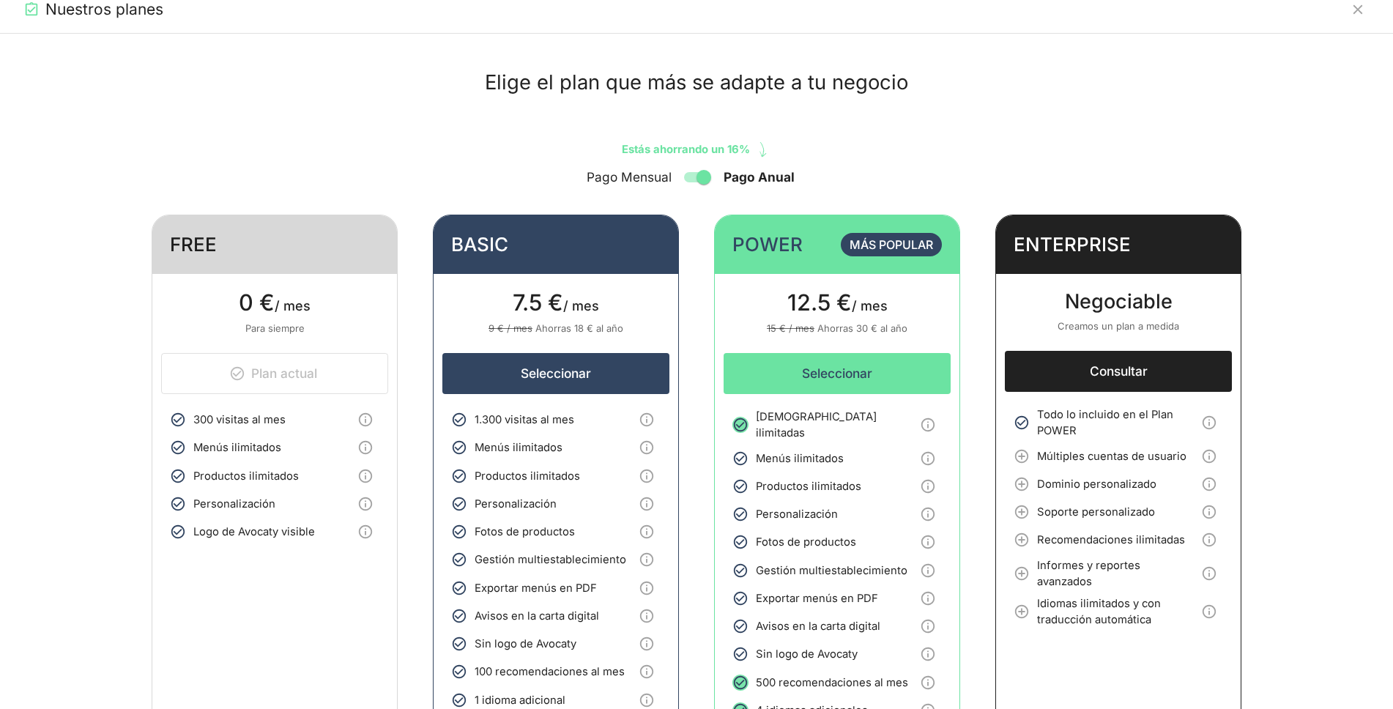
scroll to position [15, 0]
